Goal: Find specific page/section: Find specific page/section

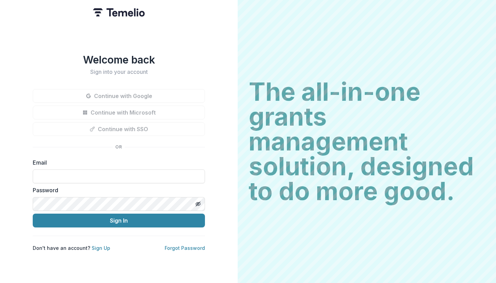
type input "**********"
click at [119, 217] on button "Sign In" at bounding box center [119, 220] width 172 height 14
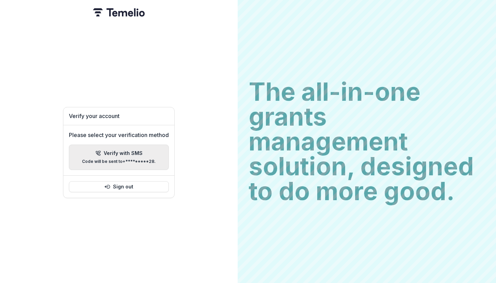
click at [140, 162] on button "Verify with SMS Code will be sent to +*********28 ." at bounding box center [119, 156] width 100 height 25
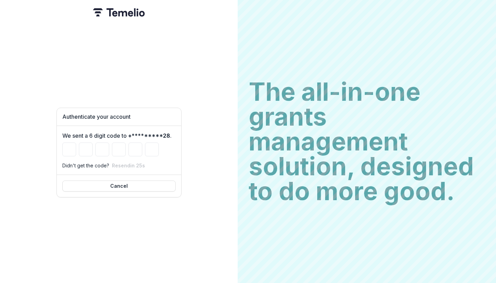
type input "*"
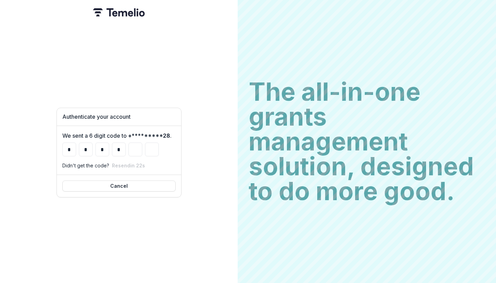
type input "*"
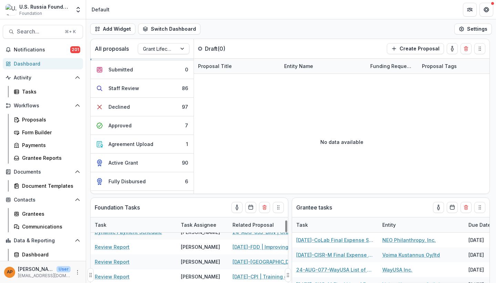
scroll to position [29, 0]
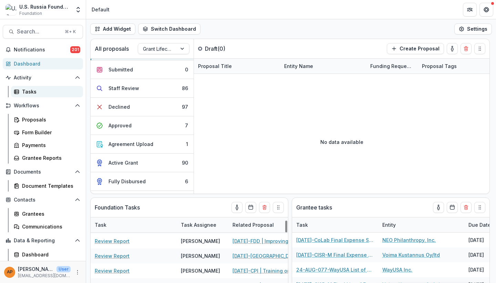
click at [43, 90] on div "Tasks" at bounding box center [49, 91] width 55 height 7
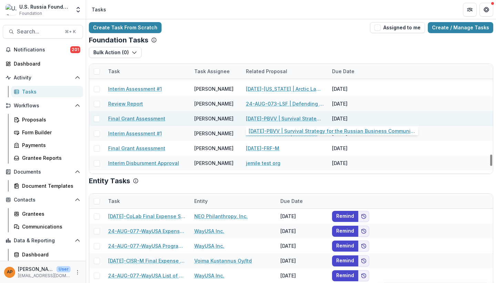
scroll to position [1659, 0]
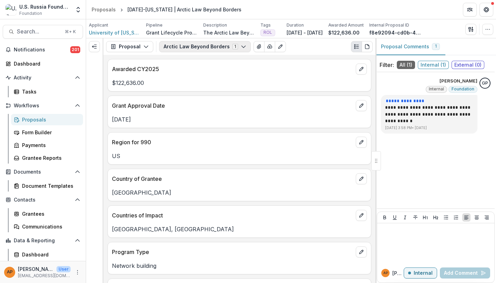
click at [215, 48] on button "Arctic Law Beyond Borders 1" at bounding box center [205, 46] width 92 height 11
click at [135, 47] on button "Proposal" at bounding box center [129, 46] width 47 height 11
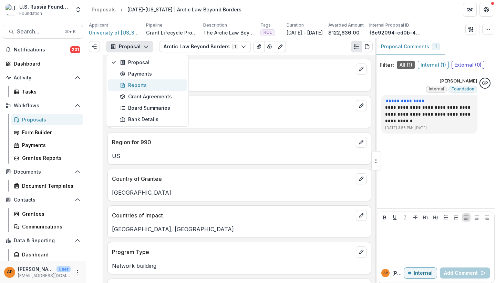
click at [151, 85] on div "Reports" at bounding box center [151, 84] width 63 height 7
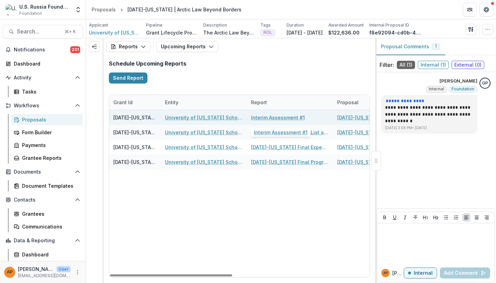
click at [275, 119] on link "Interim Assessment #1" at bounding box center [278, 117] width 54 height 7
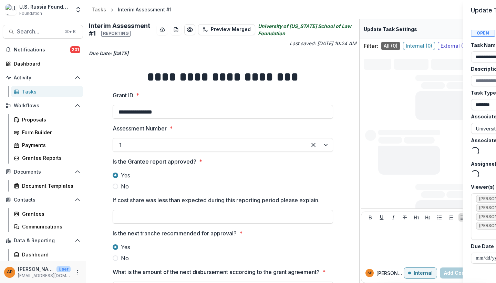
type input "*******"
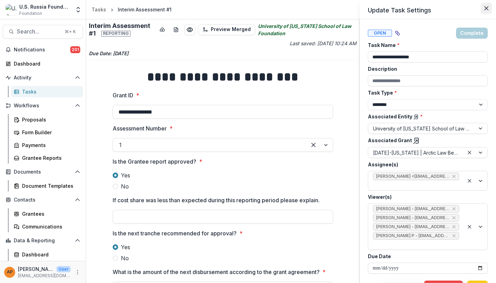
click at [485, 9] on icon "Close" at bounding box center [486, 8] width 4 height 4
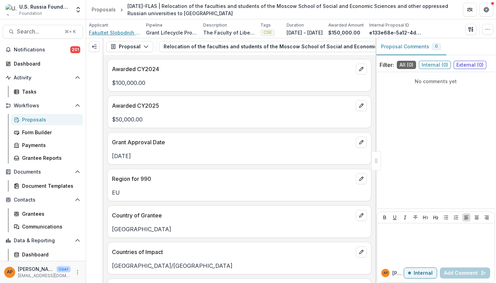
click at [121, 33] on span "Fakultet Slobodnih Umjetnosti i Nauka (FLAS)" at bounding box center [115, 32] width 52 height 7
click at [140, 43] on button "Proposal" at bounding box center [129, 46] width 47 height 11
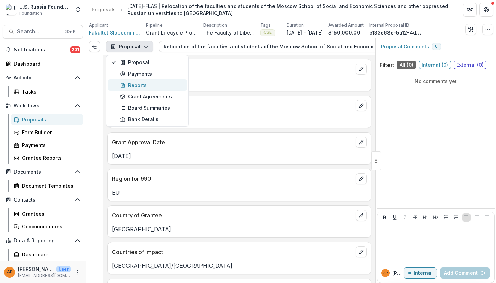
click at [142, 86] on div "Reports" at bounding box center [151, 84] width 63 height 7
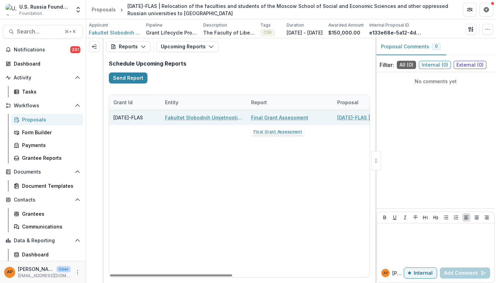
click at [276, 120] on link "Final Grant Assessment" at bounding box center [279, 117] width 57 height 7
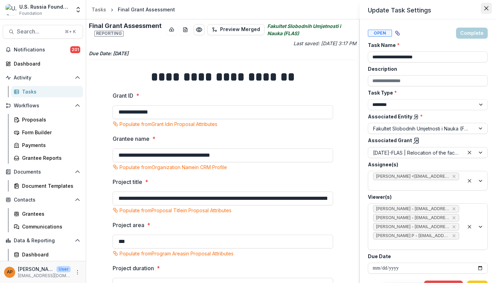
click at [486, 11] on button "Close" at bounding box center [486, 8] width 11 height 11
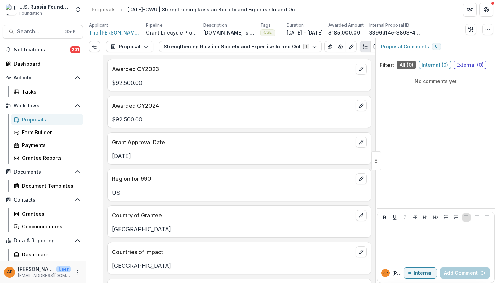
click at [267, 61] on div "Awarded CY2023" at bounding box center [239, 66] width 263 height 15
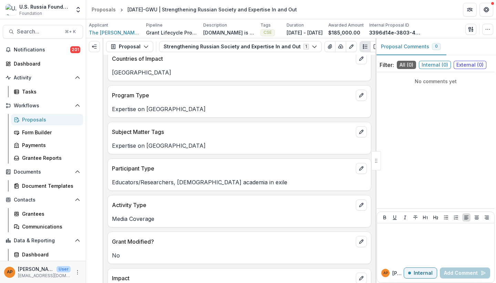
scroll to position [152, 0]
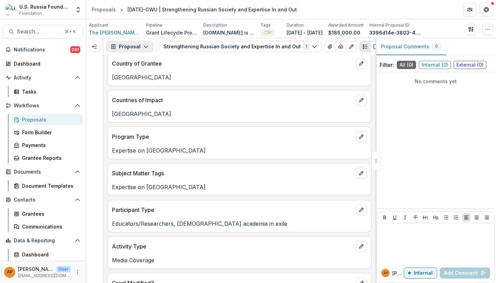
click at [129, 47] on button "Proposal" at bounding box center [129, 46] width 47 height 11
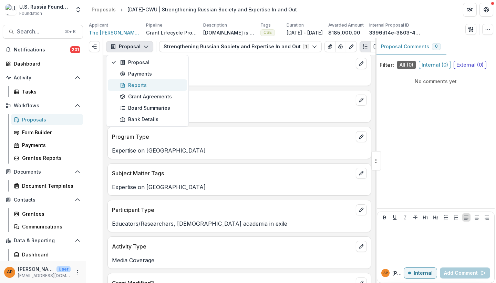
click at [135, 87] on div "Reports" at bounding box center [151, 84] width 63 height 7
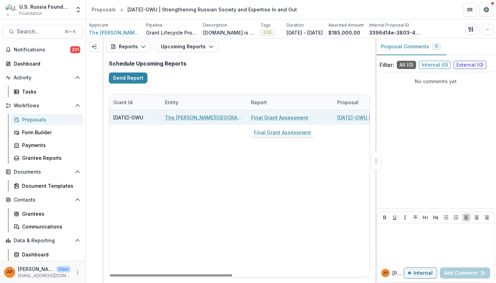
click at [264, 118] on link "Final Grant Assessment" at bounding box center [279, 117] width 57 height 7
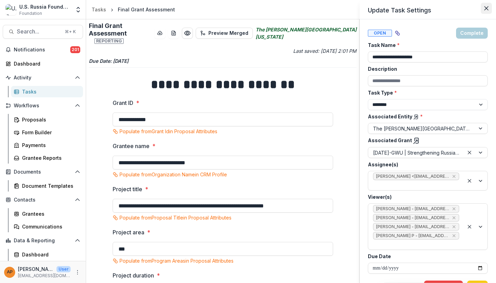
click at [487, 10] on button "Close" at bounding box center [486, 8] width 11 height 11
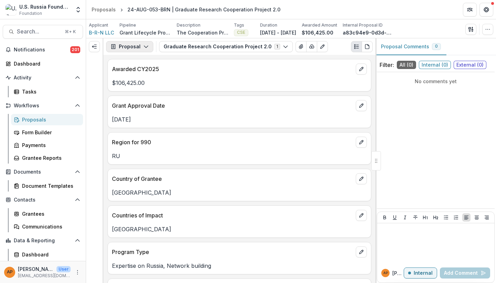
click at [135, 45] on button "Proposal" at bounding box center [129, 46] width 47 height 11
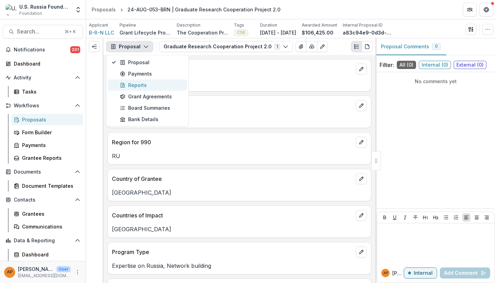
click at [142, 84] on div "Reports" at bounding box center [151, 84] width 63 height 7
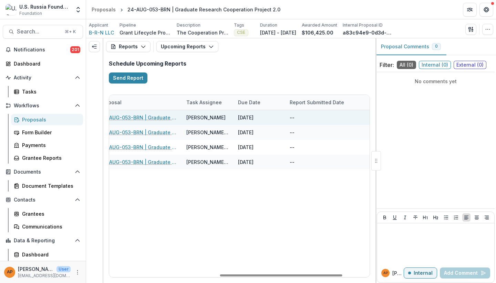
scroll to position [0, 239]
